Goal: Task Accomplishment & Management: Use online tool/utility

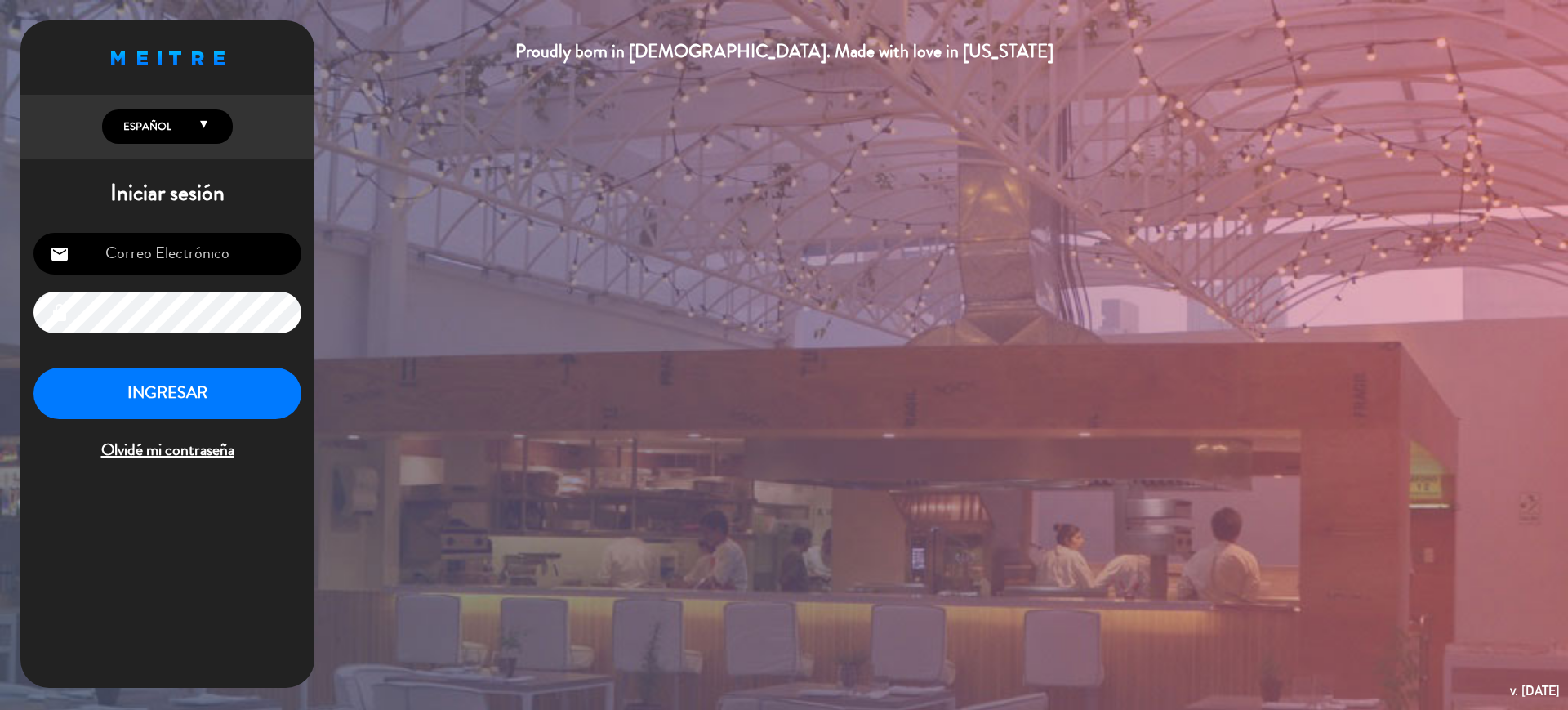
type input "[EMAIL_ADDRESS][DOMAIN_NAME]"
click at [271, 398] on button "INGRESAR" at bounding box center [167, 393] width 268 height 51
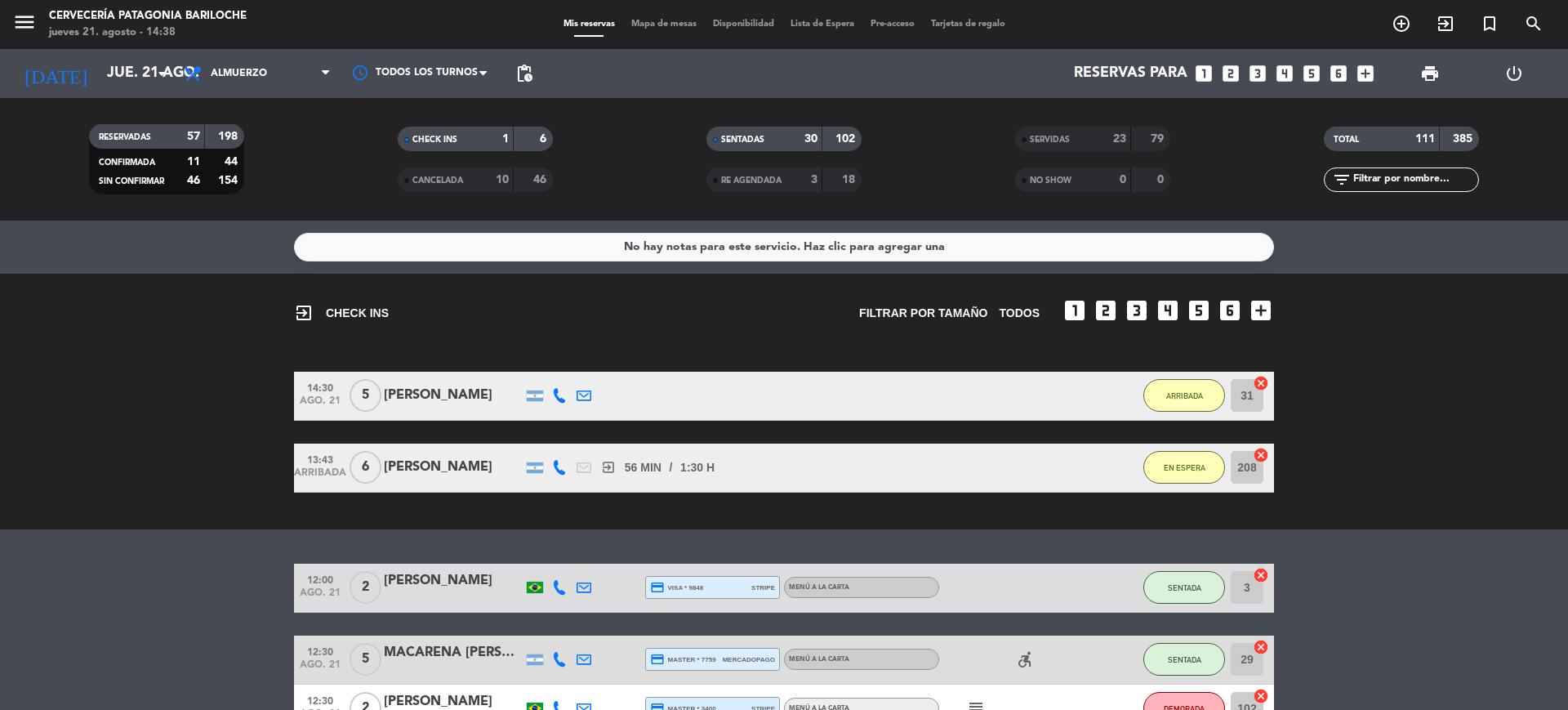
click at [663, 24] on span "Mapa de mesas" at bounding box center [664, 24] width 81 height 9
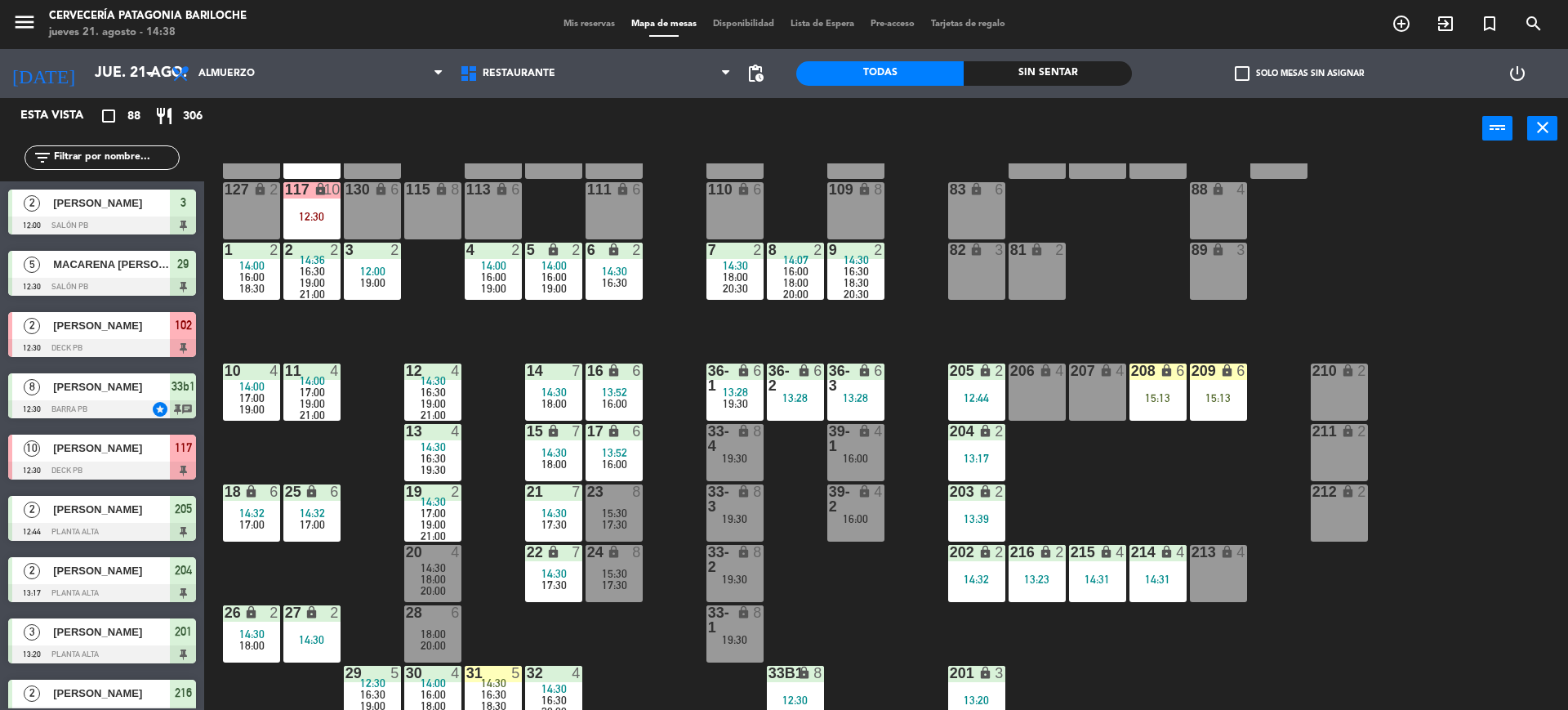
scroll to position [81, 0]
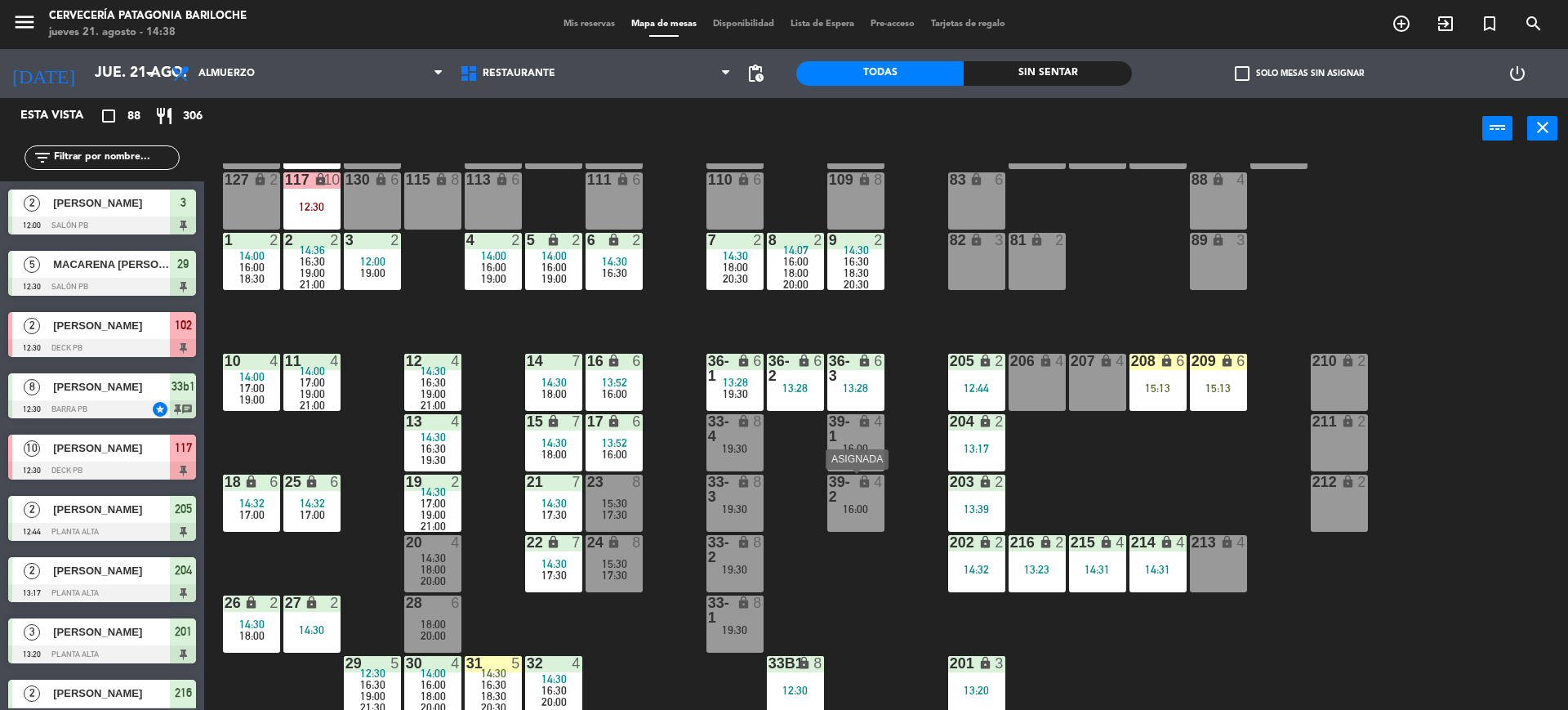
click at [859, 508] on div "16:00" at bounding box center [856, 509] width 57 height 11
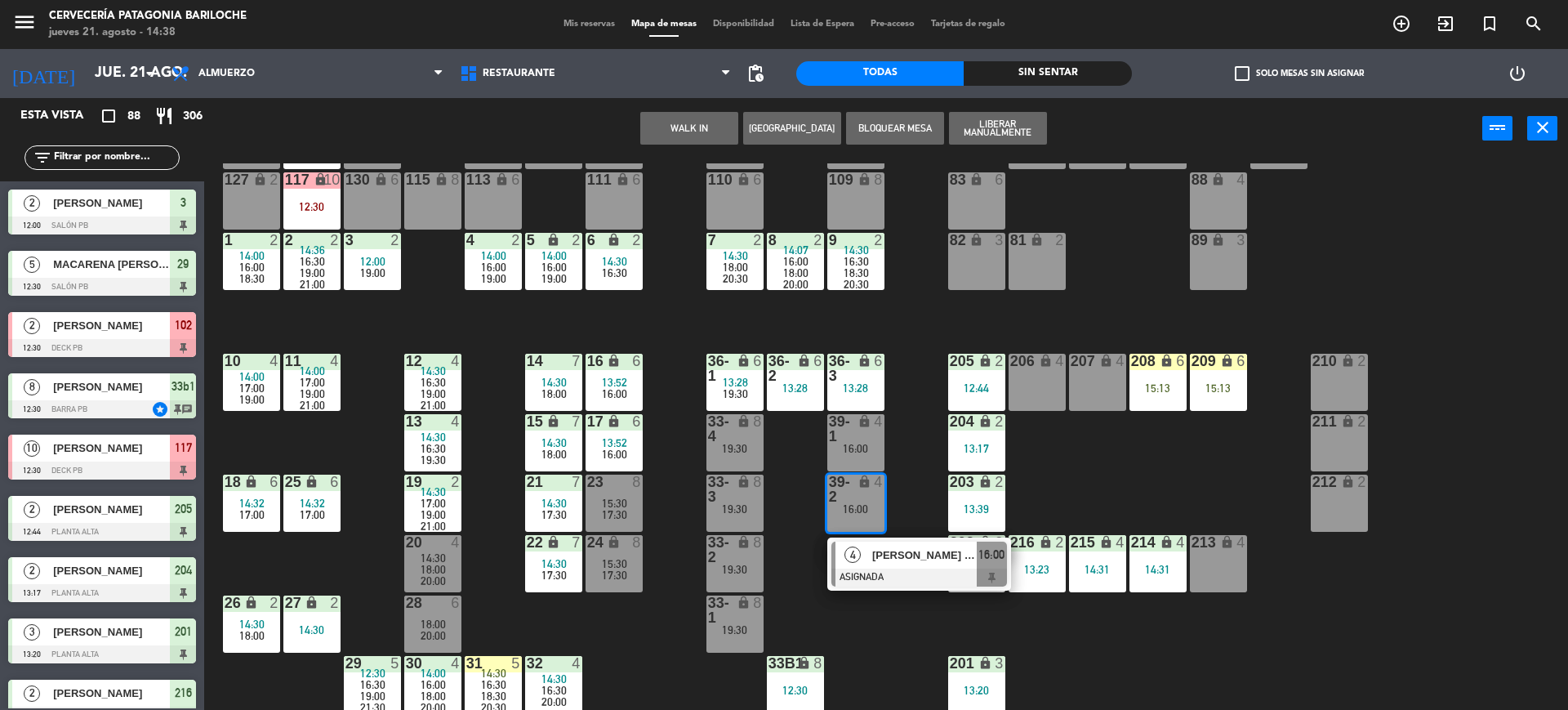
click at [915, 476] on div "101 lock 8 102 lock 2 12:30 104 lock 2 105 lock 2 106 lock 2 103 lock 2 107 loc…" at bounding box center [894, 439] width 1349 height 551
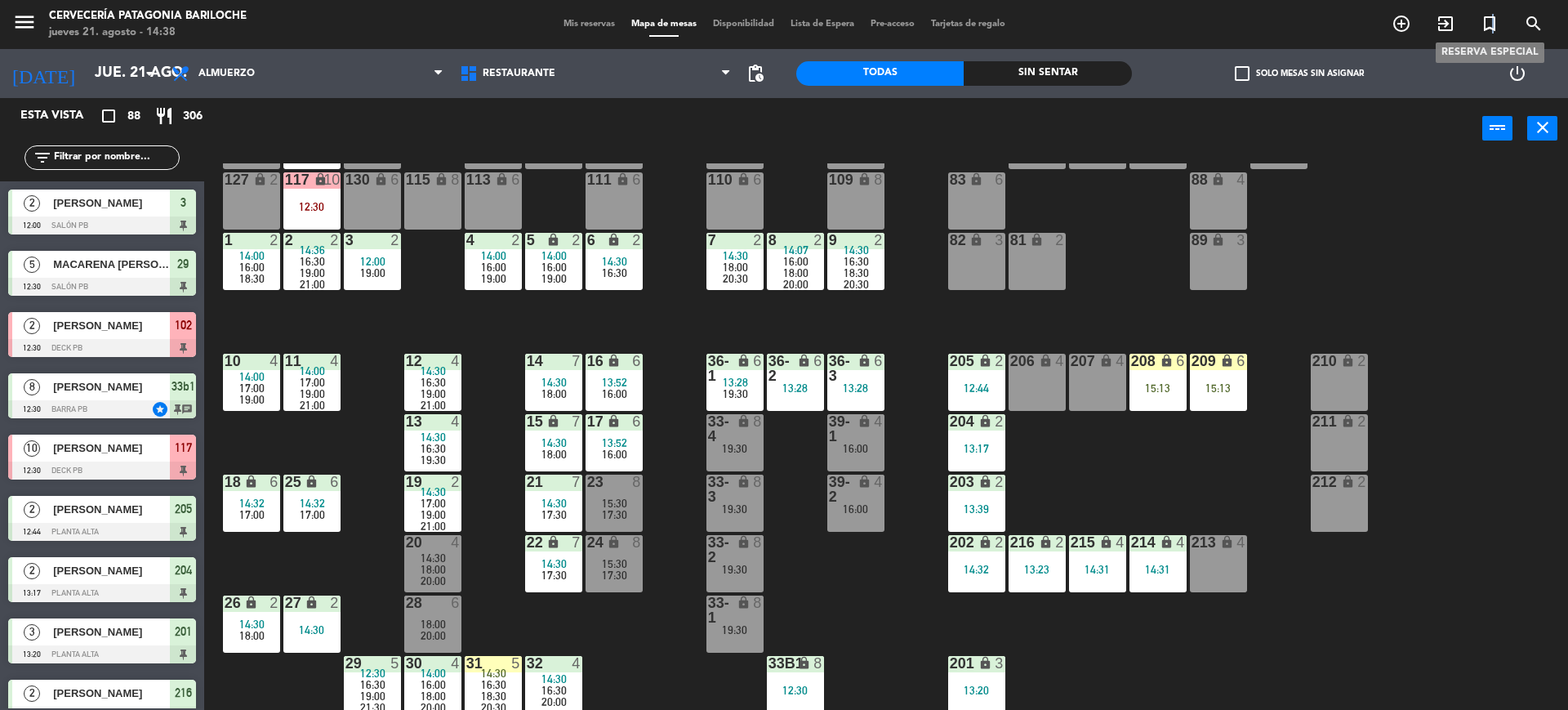
click at [1491, 27] on icon "turned_in_not" at bounding box center [1489, 23] width 20 height 20
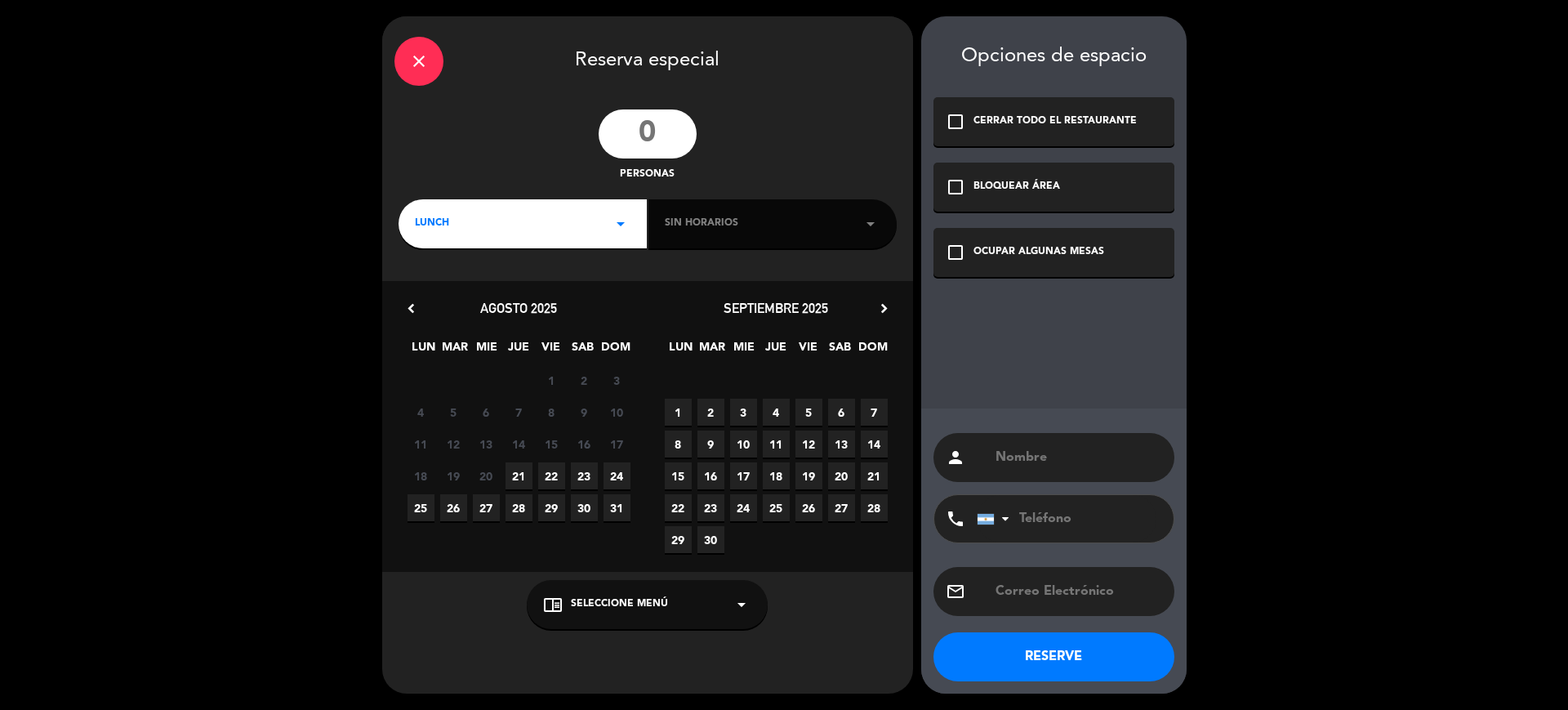
click at [649, 131] on input "number" at bounding box center [647, 134] width 98 height 49
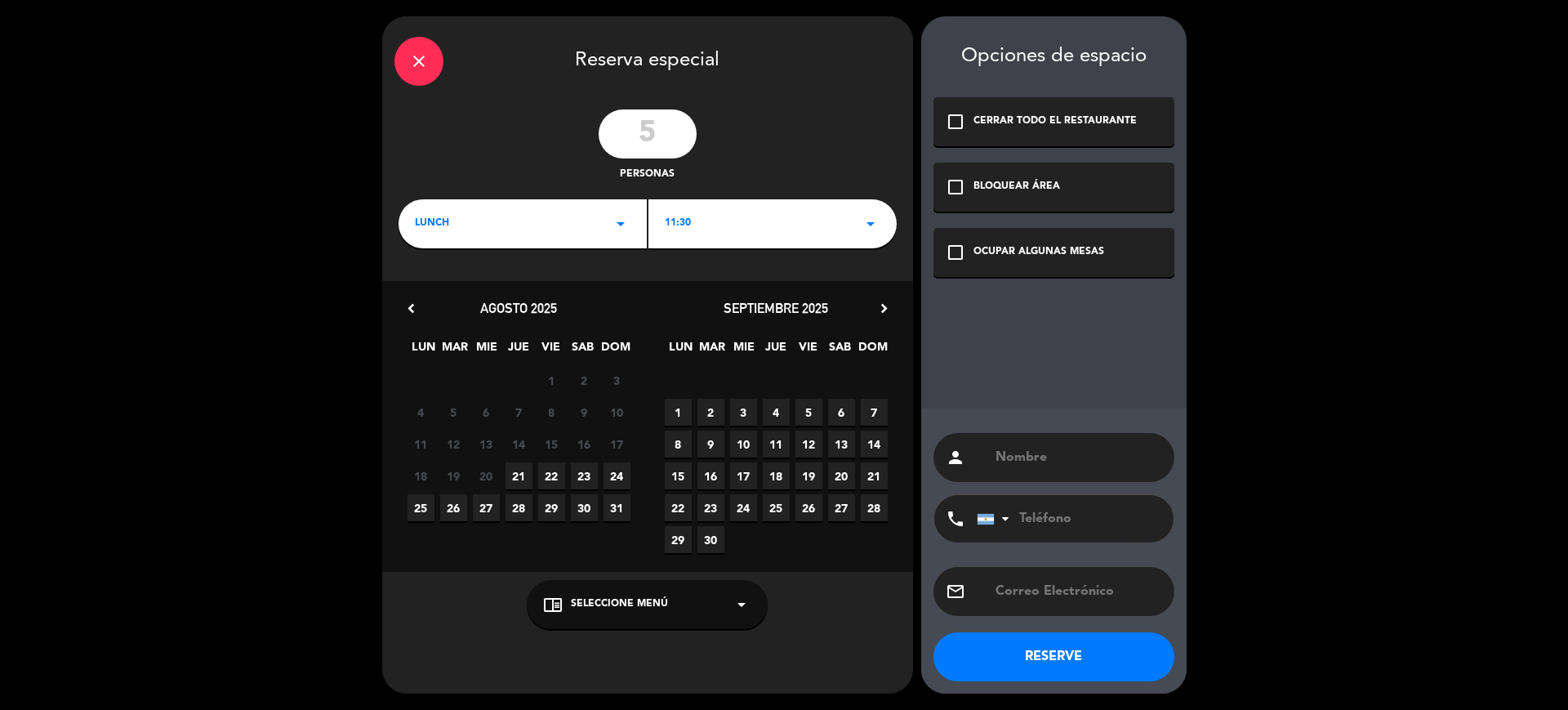
type input "5"
click at [873, 217] on icon "arrow_drop_down" at bounding box center [870, 224] width 20 height 20
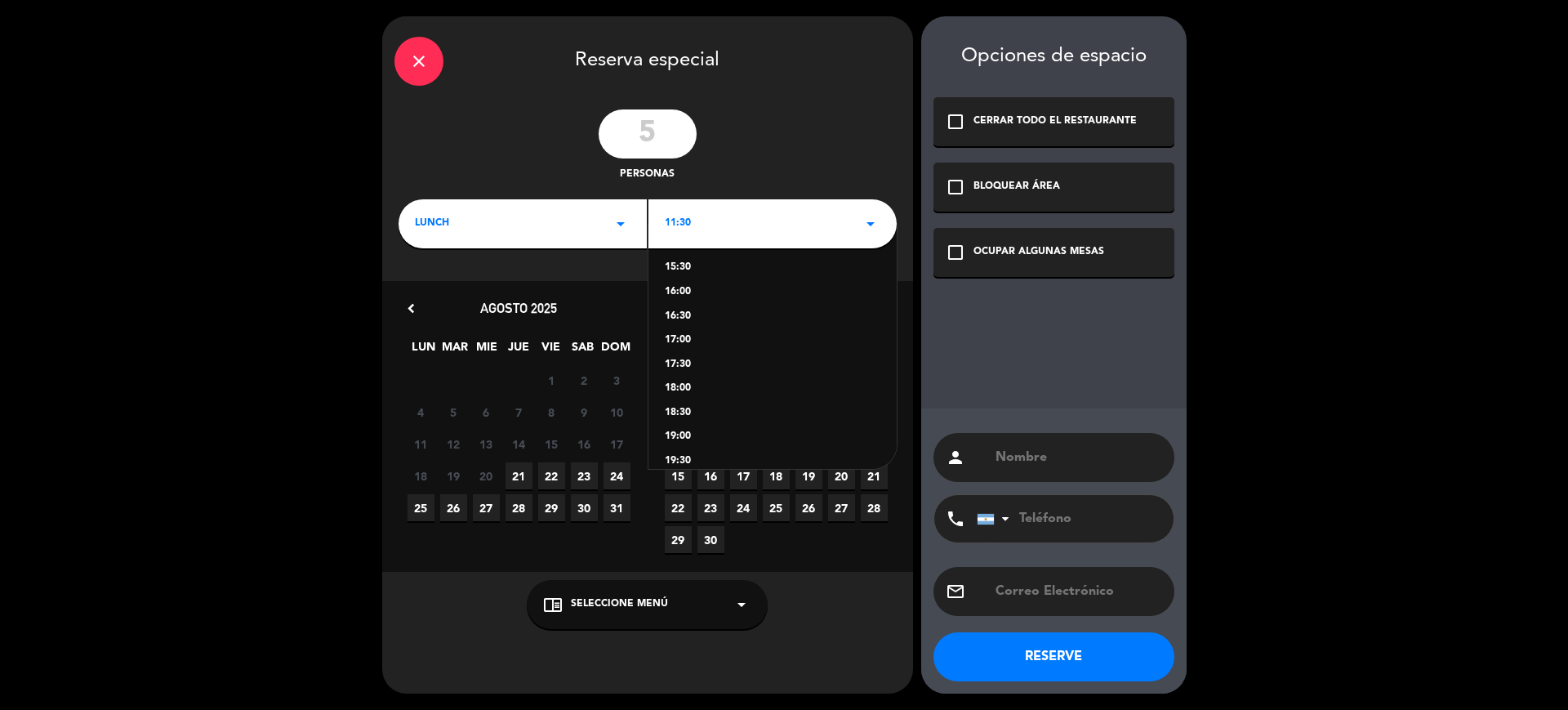
scroll to position [204, 0]
click at [685, 372] on div "18:00" at bounding box center [772, 378] width 216 height 16
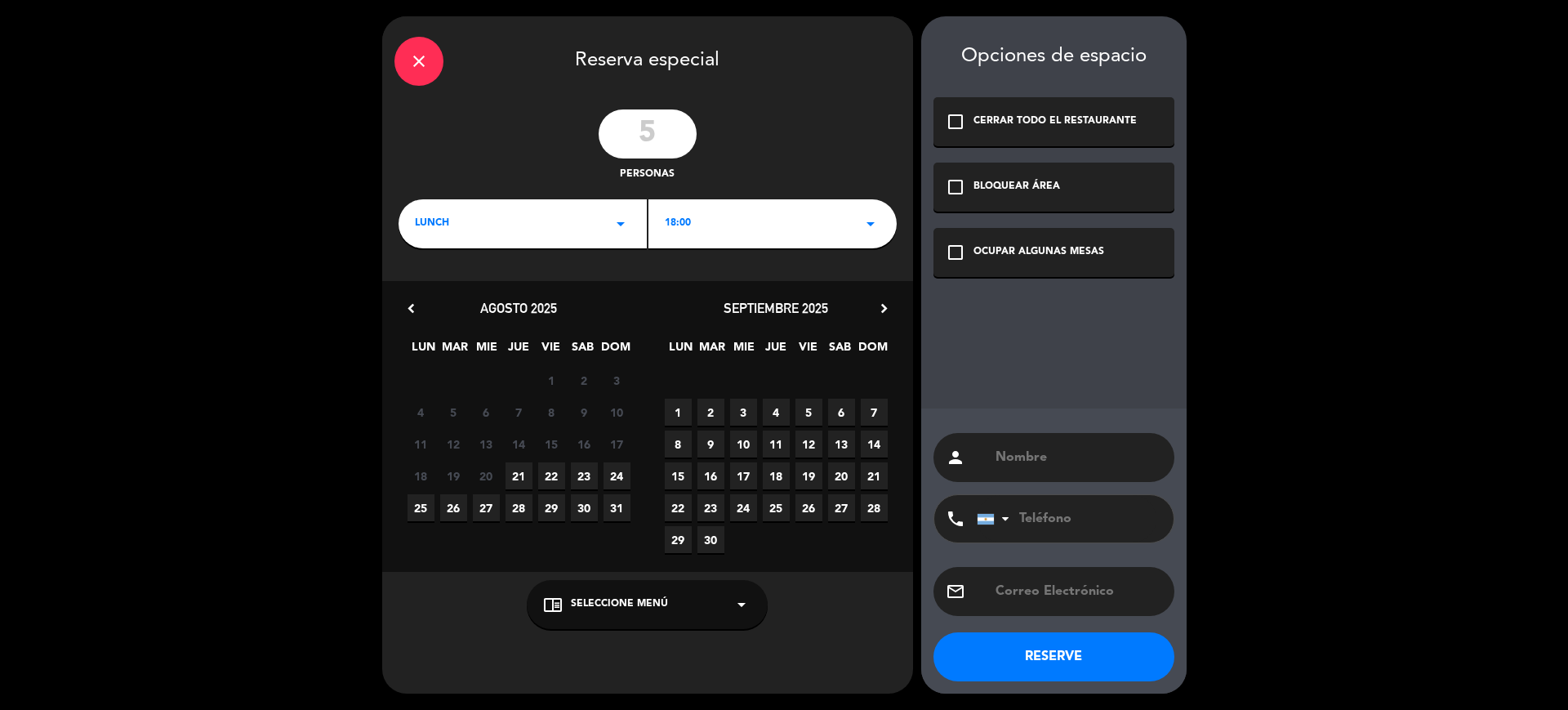
click at [523, 476] on span "21" at bounding box center [518, 475] width 27 height 27
click at [952, 256] on icon "check_box_outline_blank" at bounding box center [956, 252] width 20 height 20
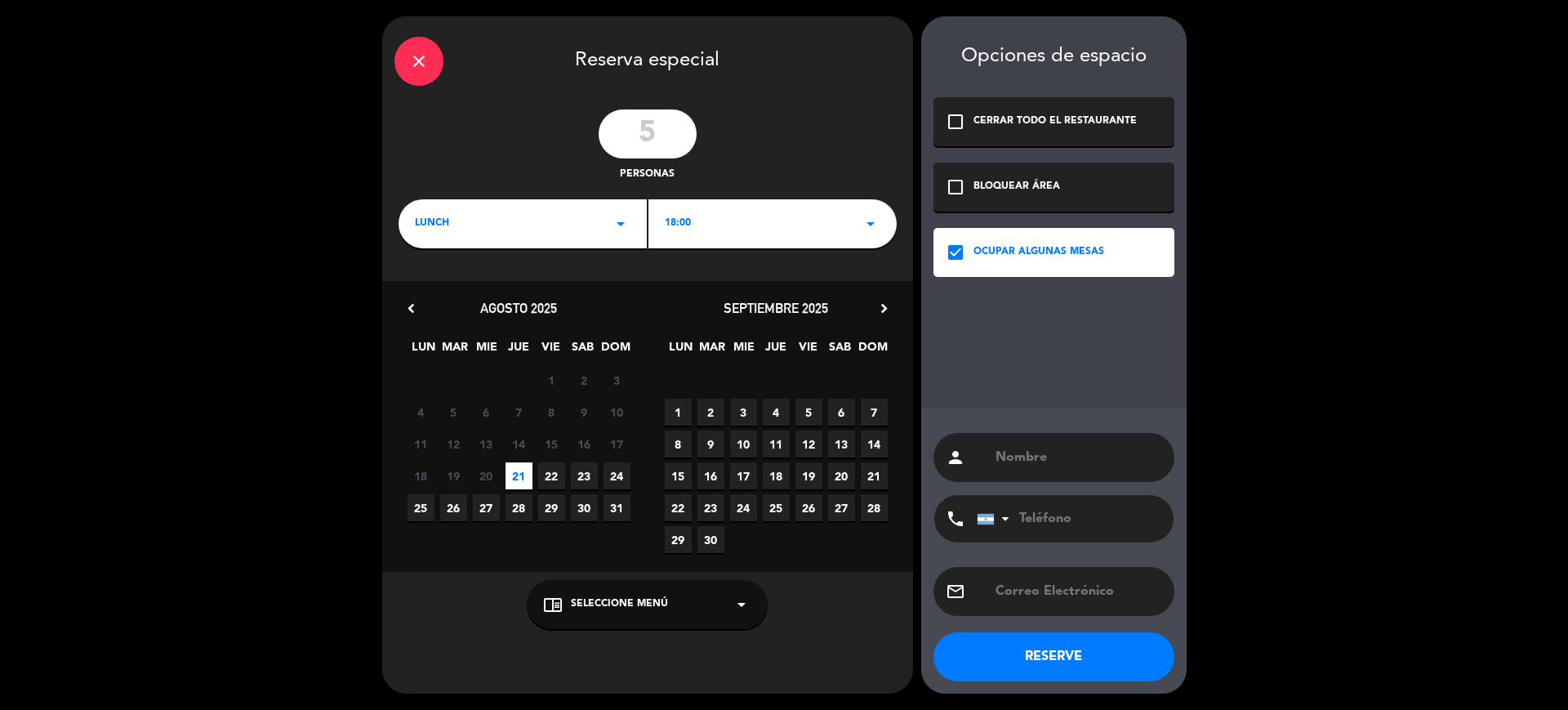
click at [988, 452] on div "person" at bounding box center [1053, 457] width 241 height 49
click at [1034, 663] on button "RESERVE" at bounding box center [1053, 656] width 241 height 49
click at [998, 457] on input "text" at bounding box center [1078, 457] width 164 height 23
type input "VIVENCIAS"
click at [1084, 643] on button "RESERVE" at bounding box center [1053, 656] width 241 height 49
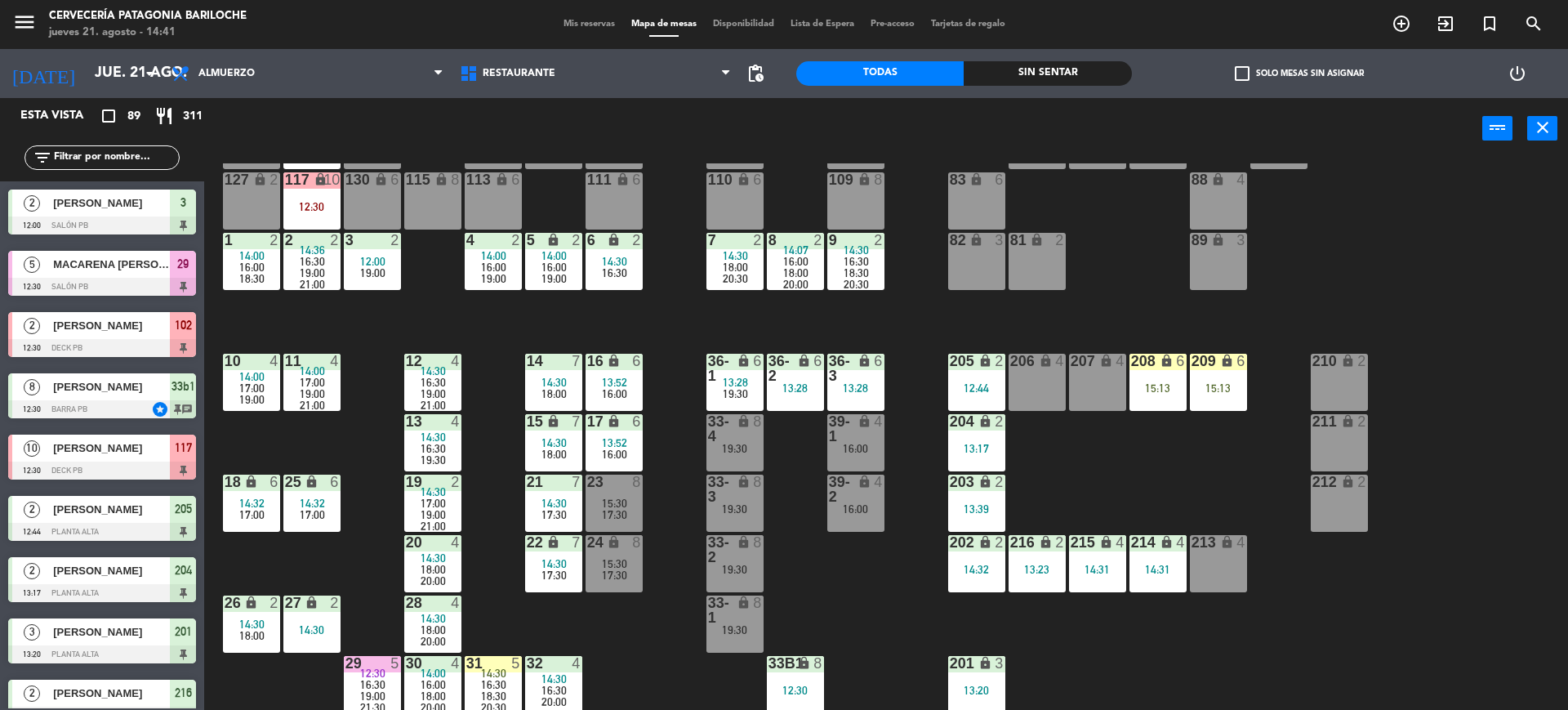
click at [69, 160] on input "text" at bounding box center [116, 158] width 127 height 18
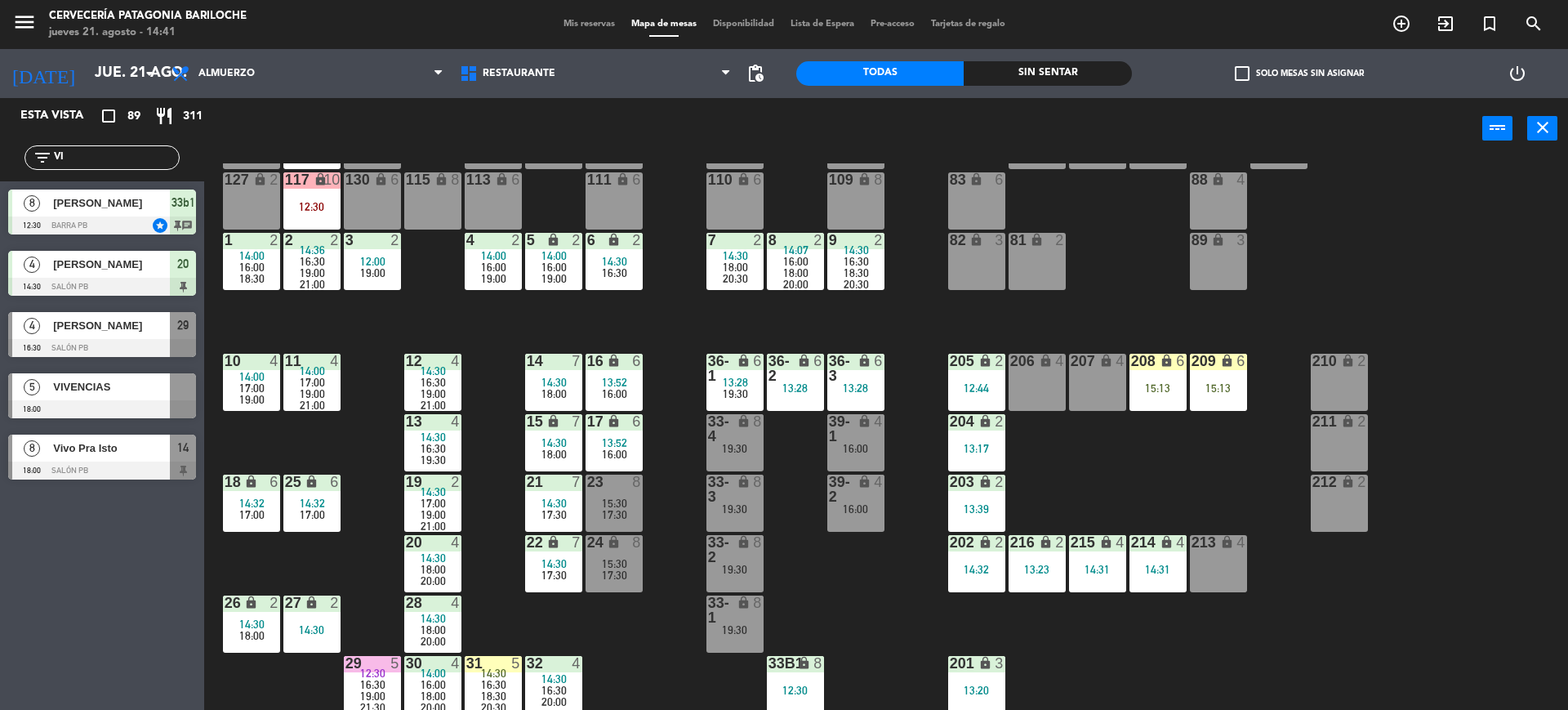
type input "VI"
click at [92, 392] on div "5 VIVENCIAS 18:00" at bounding box center [102, 396] width 204 height 62
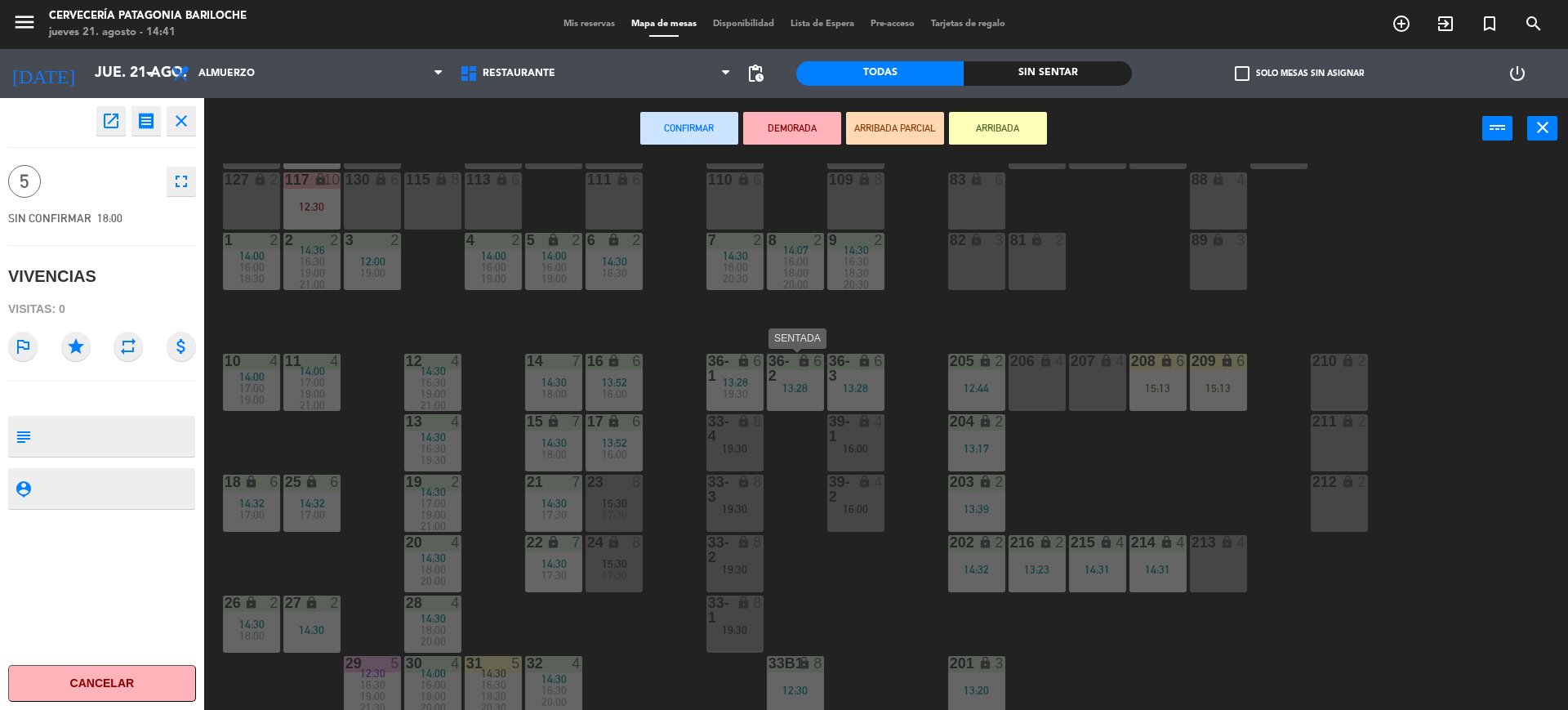
click at [805, 400] on div "36-2 lock 6 13:28" at bounding box center [796, 382] width 57 height 57
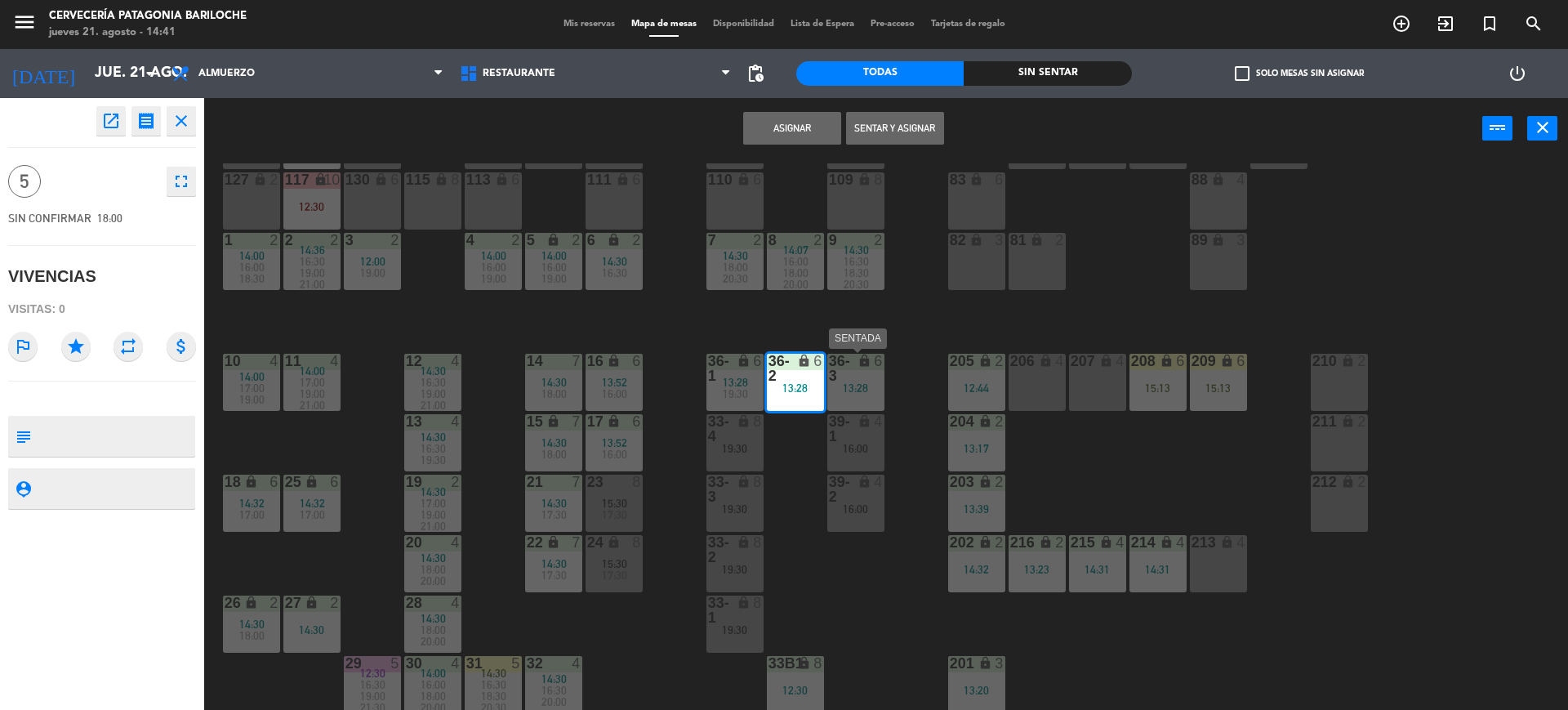
click at [850, 402] on div "36-3 lock 6 13:28" at bounding box center [856, 382] width 57 height 57
click at [865, 134] on button "Unir y asignar" at bounding box center [895, 128] width 98 height 33
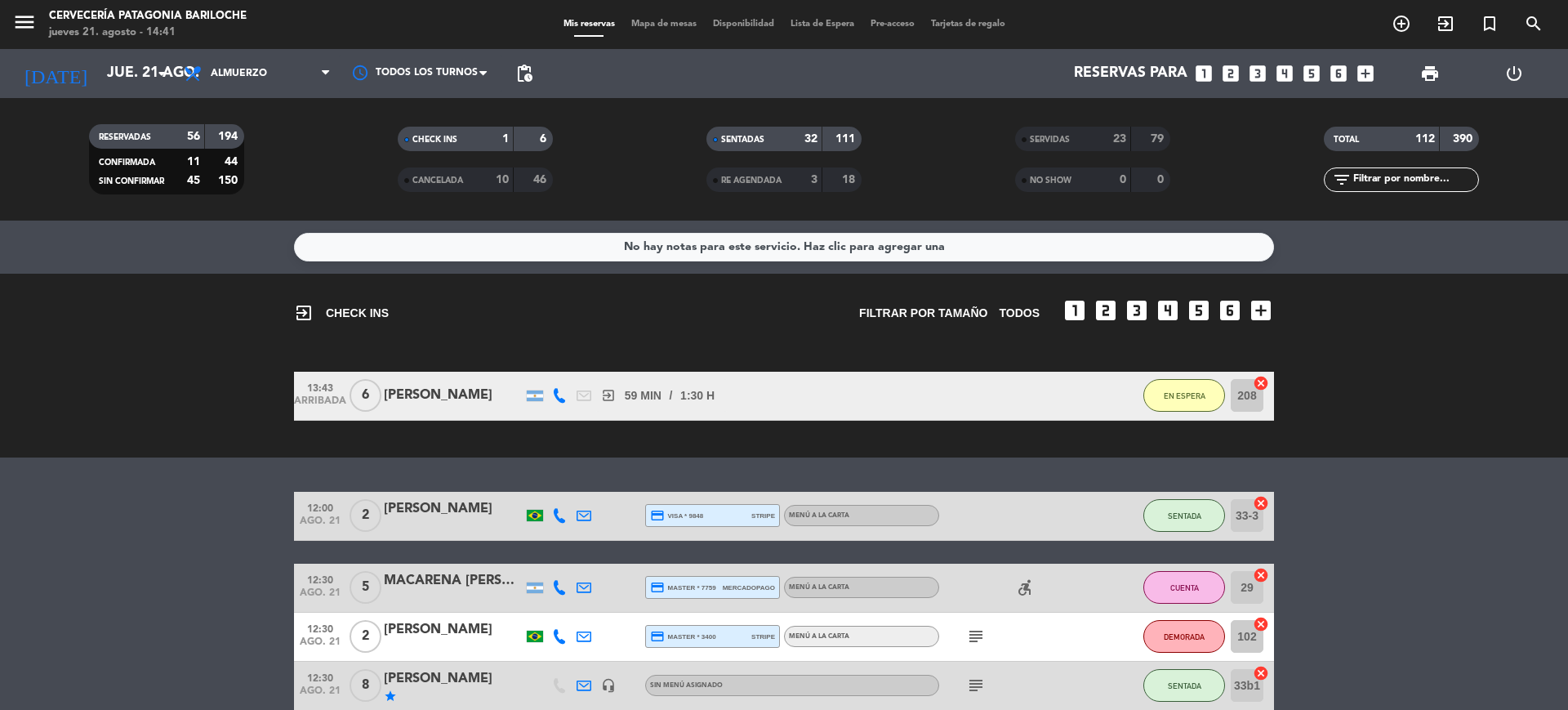
click at [972, 682] on icon "subject" at bounding box center [975, 685] width 20 height 20
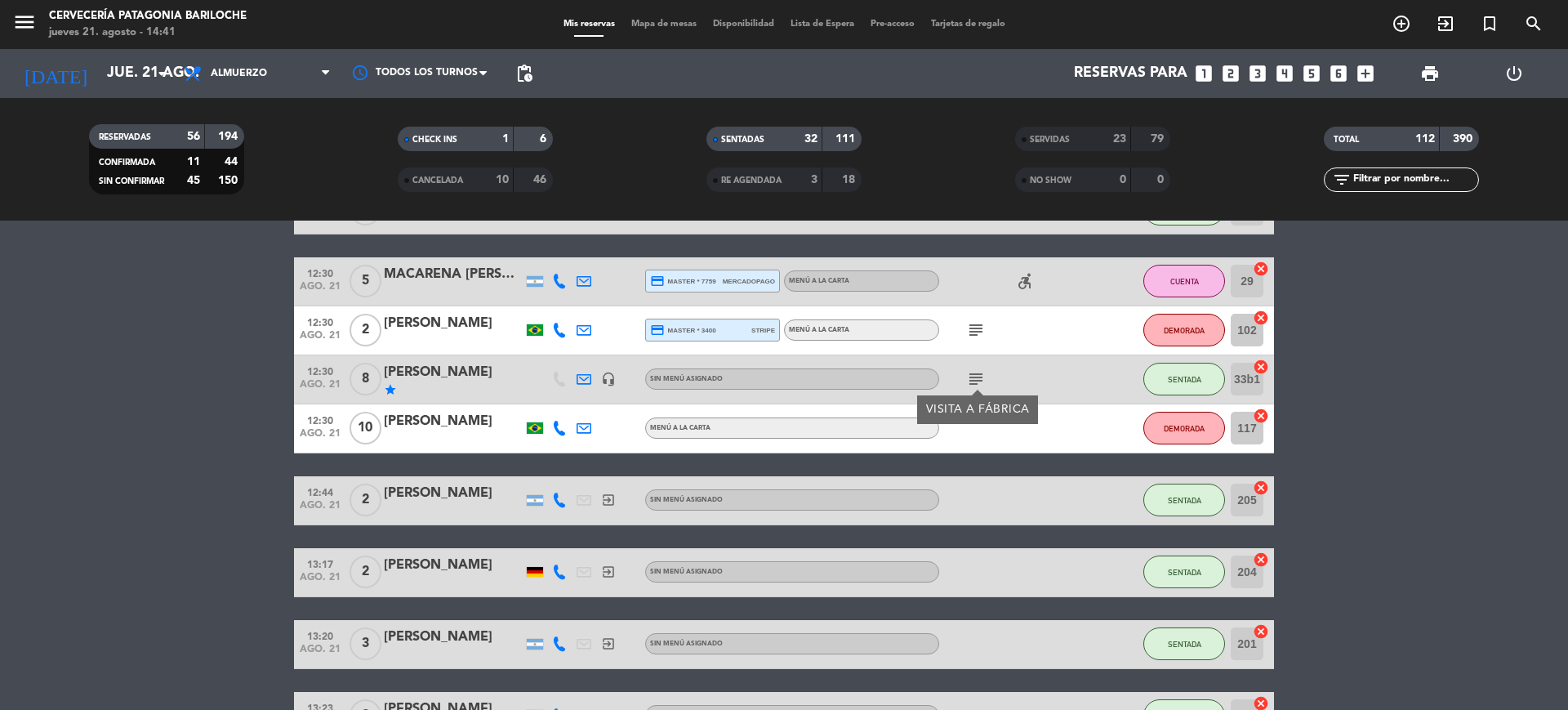
click at [605, 372] on icon "headset_mic" at bounding box center [608, 379] width 15 height 15
